Goal: Information Seeking & Learning: Check status

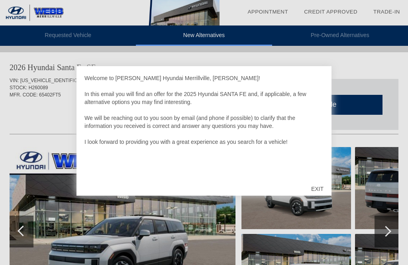
scroll to position [2, 0]
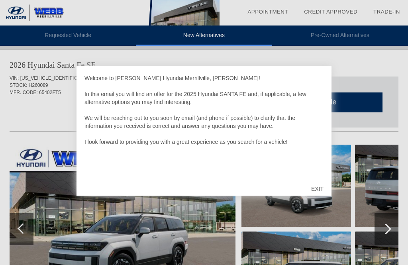
click at [313, 191] on div "EXIT" at bounding box center [317, 189] width 28 height 24
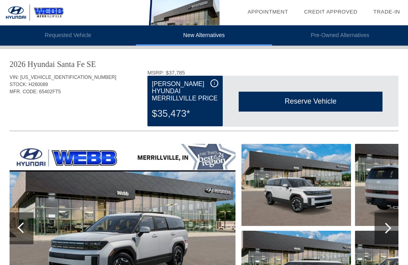
scroll to position [0, 0]
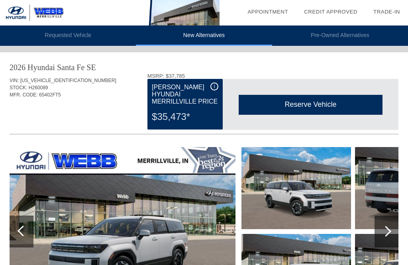
click at [382, 180] on img at bounding box center [410, 188] width 110 height 82
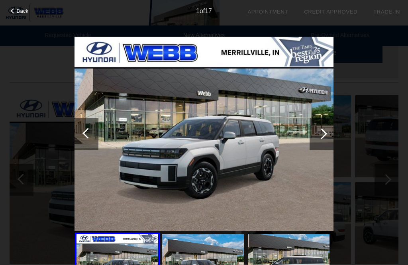
scroll to position [49, 0]
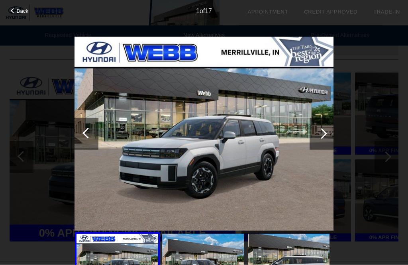
click at [321, 135] on div at bounding box center [321, 133] width 11 height 11
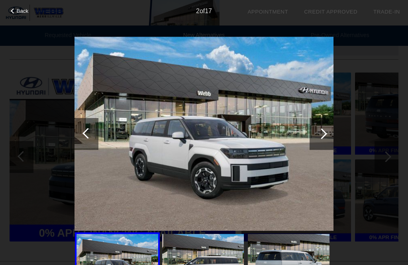
click at [325, 137] on div at bounding box center [322, 134] width 24 height 32
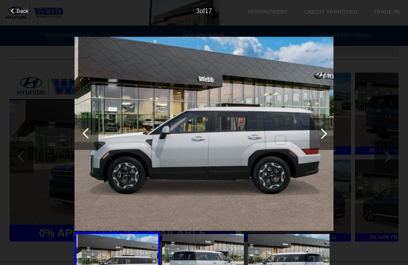
click at [327, 139] on div at bounding box center [322, 134] width 24 height 32
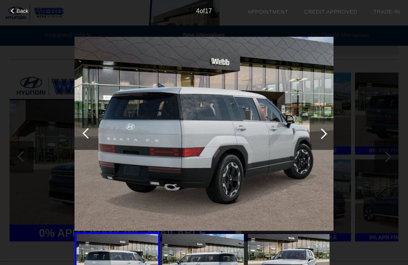
click at [327, 140] on div at bounding box center [322, 134] width 24 height 32
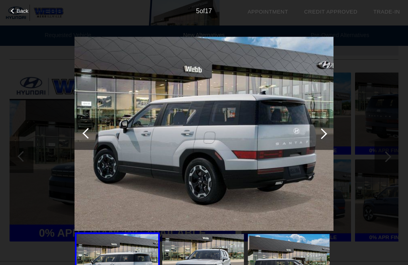
click at [327, 141] on div at bounding box center [322, 134] width 24 height 32
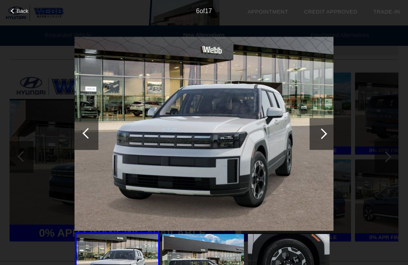
click at [325, 132] on div at bounding box center [321, 133] width 11 height 11
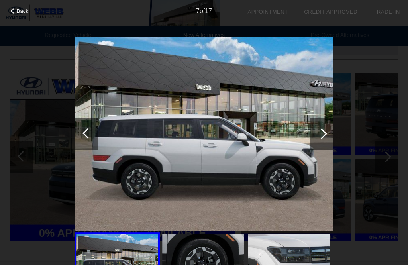
click at [324, 134] on div at bounding box center [321, 133] width 11 height 11
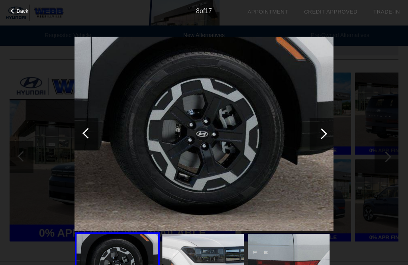
click at [326, 139] on div at bounding box center [322, 134] width 24 height 32
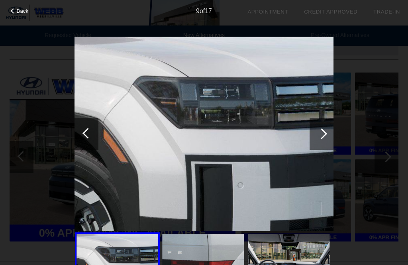
click at [324, 142] on div at bounding box center [322, 134] width 24 height 32
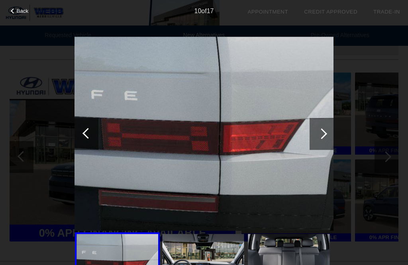
click at [322, 138] on div at bounding box center [322, 134] width 24 height 32
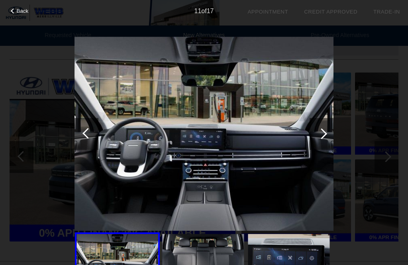
scroll to position [399, 0]
click at [21, 12] on span "Back" at bounding box center [23, 11] width 12 height 6
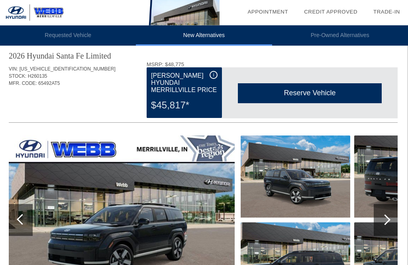
scroll to position [662, 1]
